Goal: Navigation & Orientation: Find specific page/section

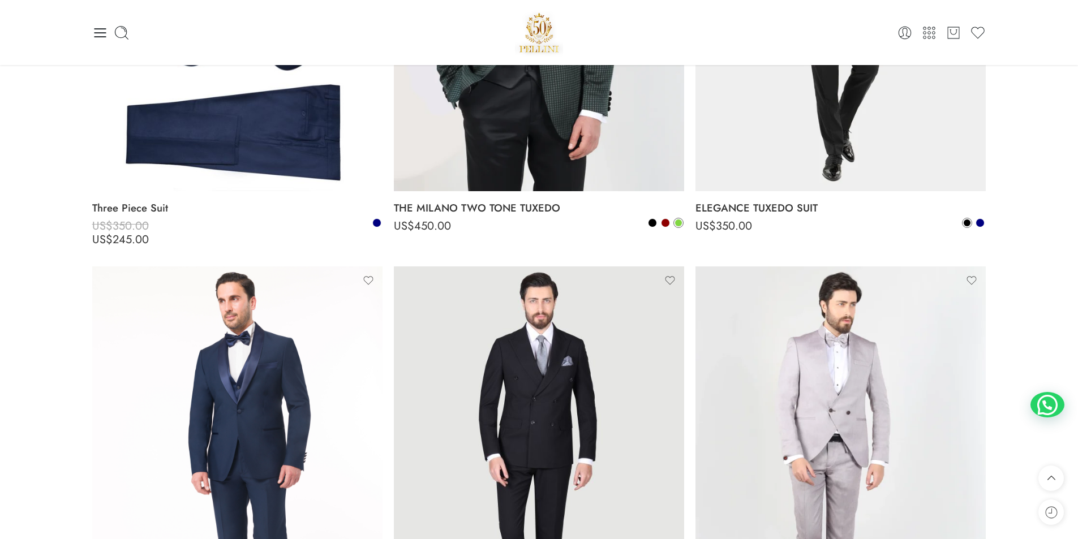
scroll to position [2076, 0]
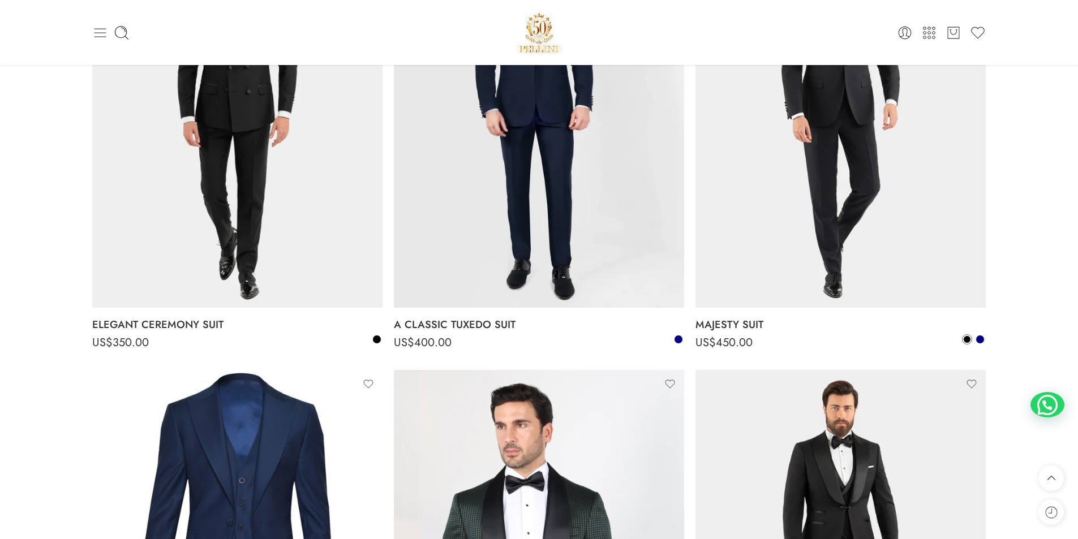
click at [97, 34] on icon at bounding box center [100, 33] width 16 height 16
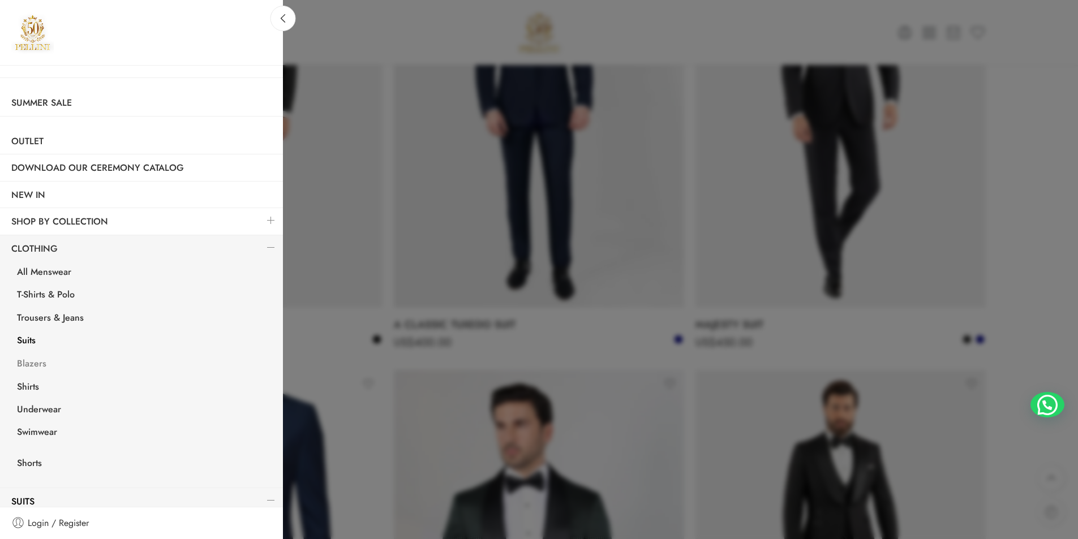
click at [33, 361] on link "Blazers" at bounding box center [144, 365] width 277 height 23
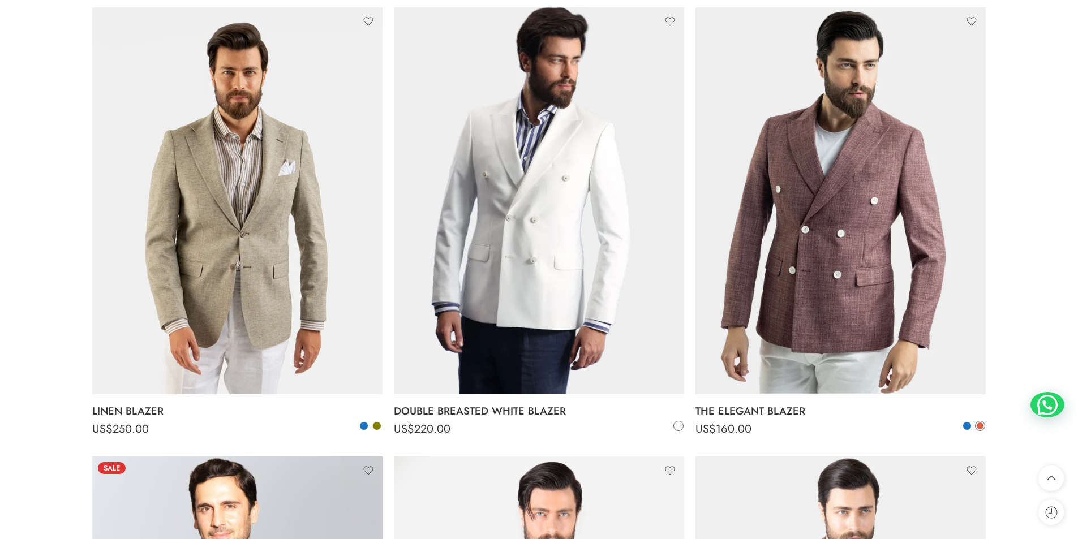
scroll to position [57, 0]
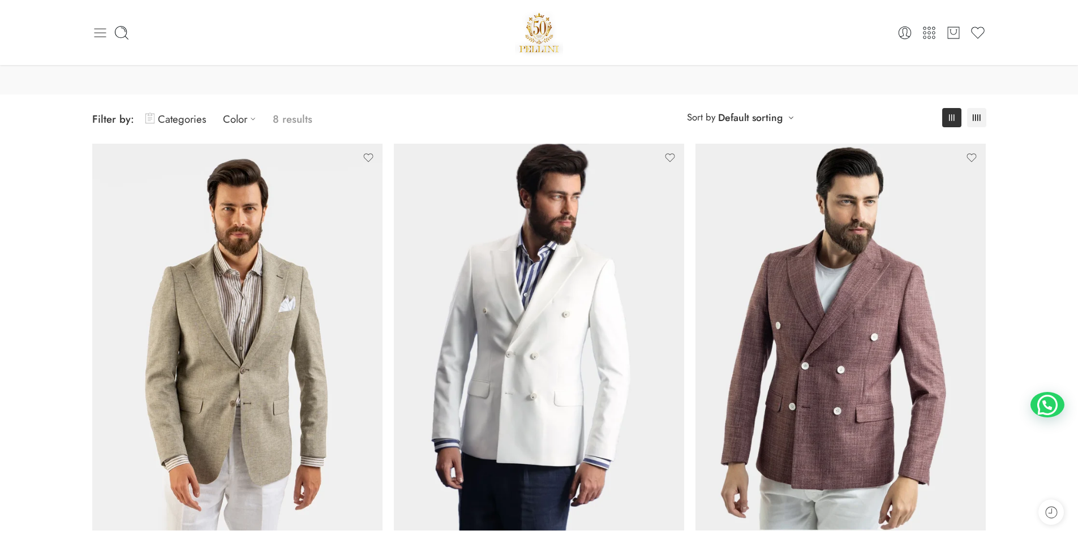
click at [98, 35] on icon at bounding box center [100, 33] width 16 height 16
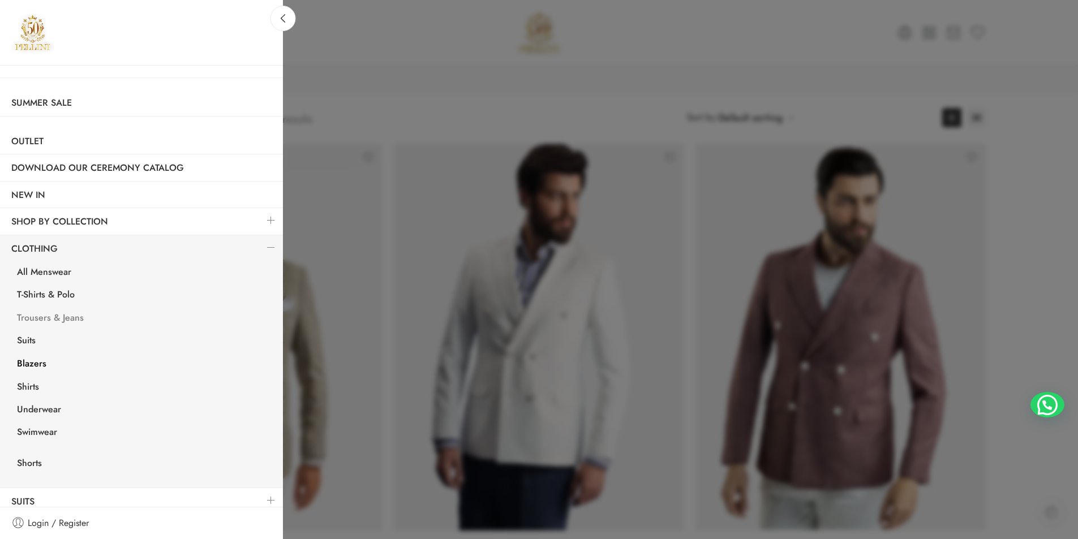
click at [61, 316] on link "Trousers & Jeans" at bounding box center [144, 319] width 277 height 23
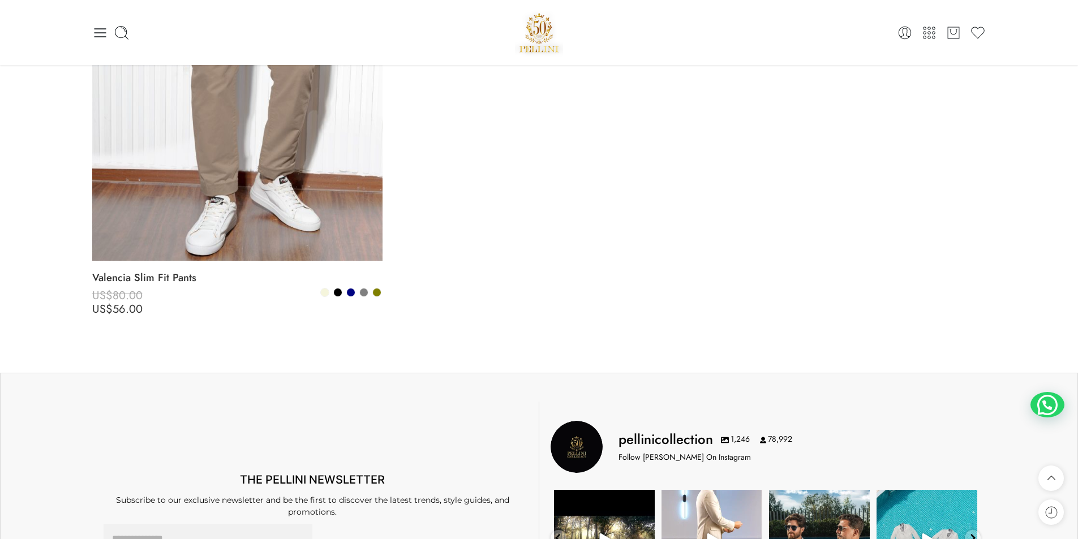
scroll to position [1584, 0]
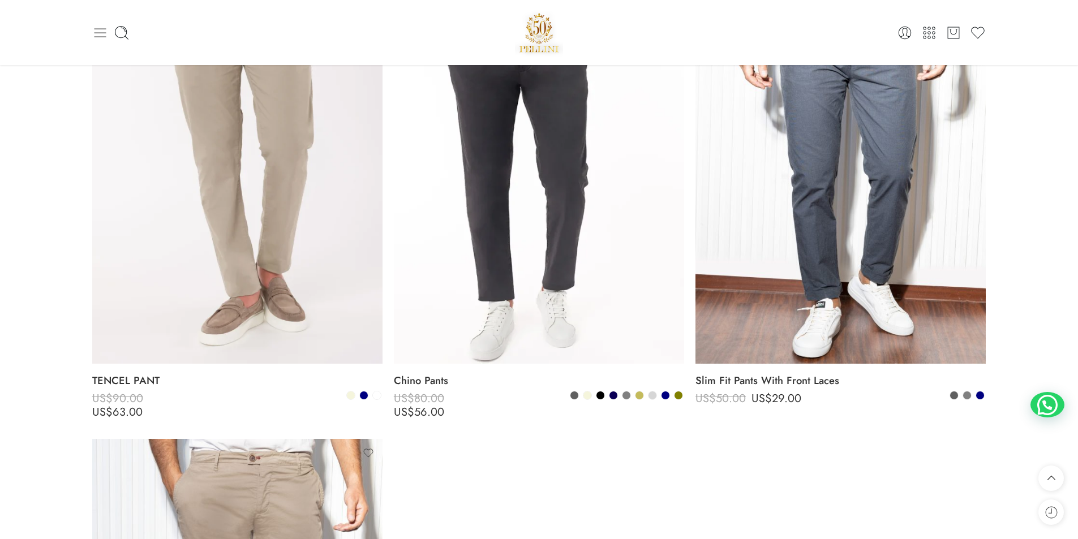
click at [98, 31] on icon at bounding box center [100, 33] width 16 height 16
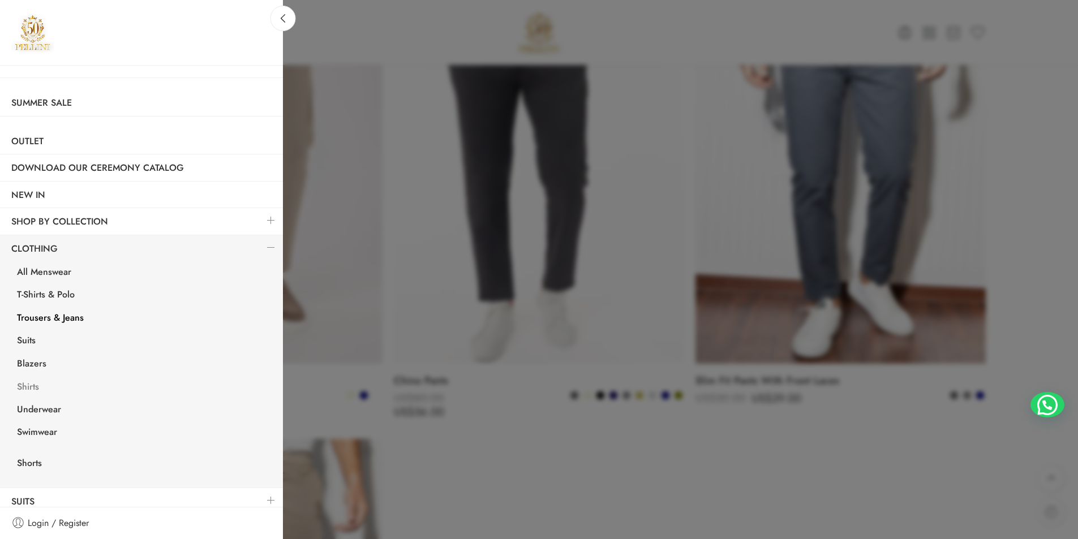
click at [37, 385] on link "Shirts" at bounding box center [144, 388] width 277 height 23
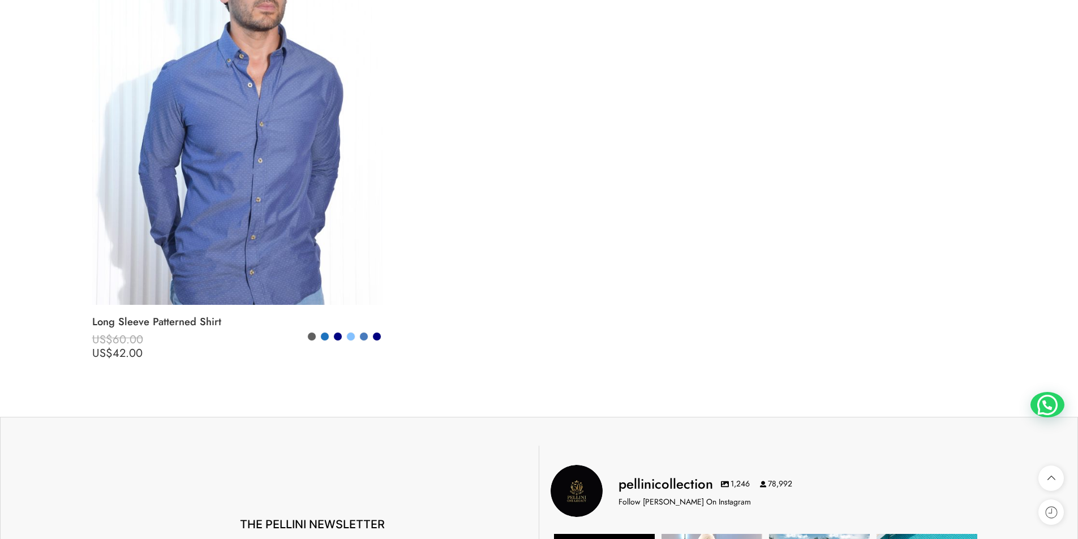
scroll to position [4356, 0]
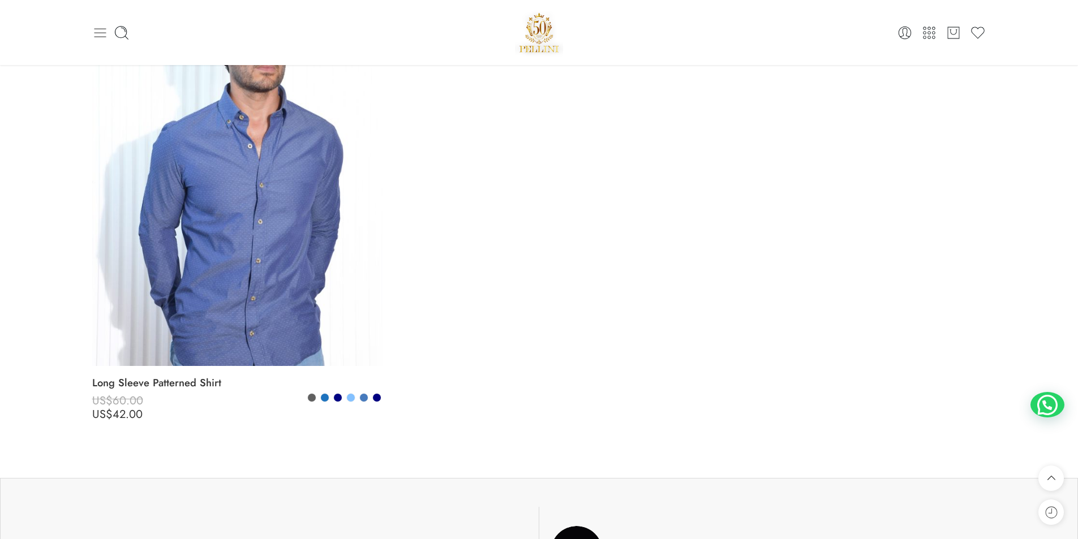
click at [100, 30] on icon at bounding box center [100, 33] width 16 height 16
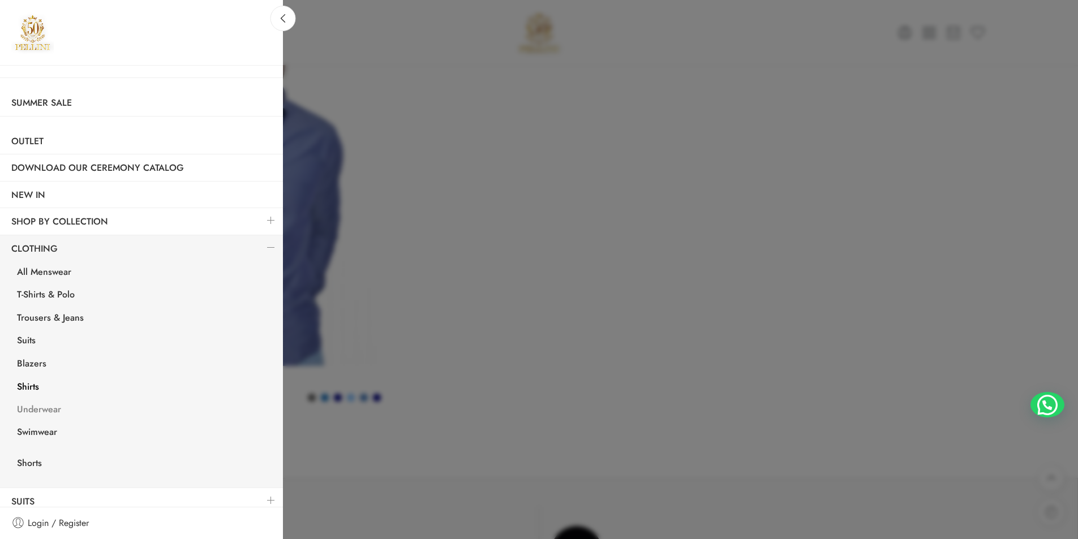
click at [28, 411] on link "Underwear" at bounding box center [144, 410] width 277 height 23
click at [287, 16] on icon at bounding box center [283, 18] width 8 height 8
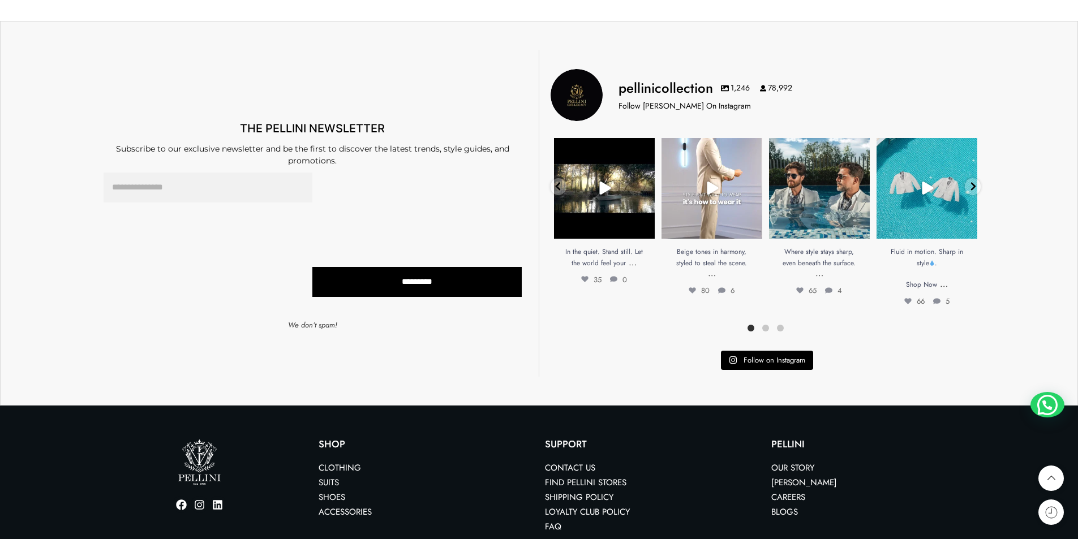
scroll to position [1209, 0]
